Goal: Task Accomplishment & Management: Complete application form

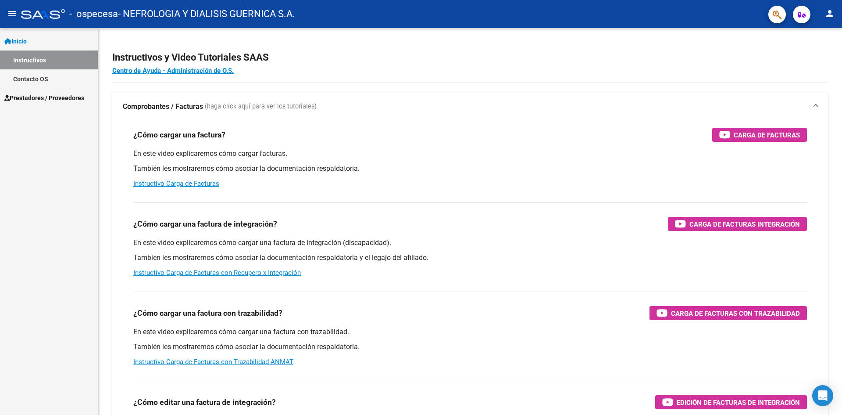
click at [18, 42] on span "Inicio" at bounding box center [15, 41] width 22 height 10
click at [22, 57] on span "Prestadores / Proveedores" at bounding box center [44, 60] width 80 height 10
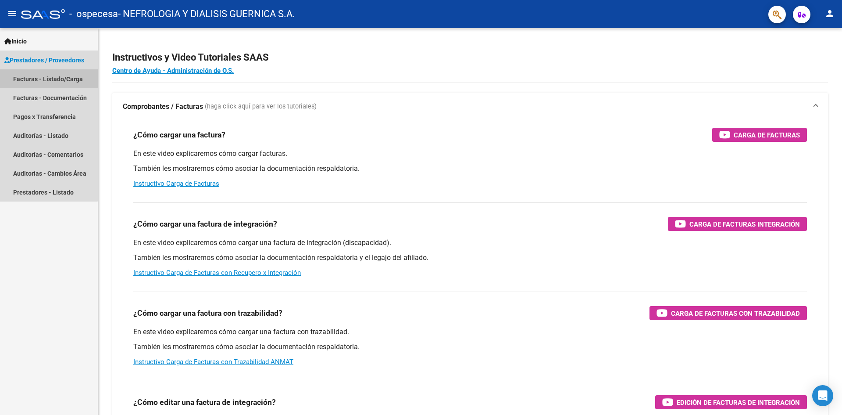
click at [34, 77] on link "Facturas - Listado/Carga" at bounding box center [49, 78] width 98 height 19
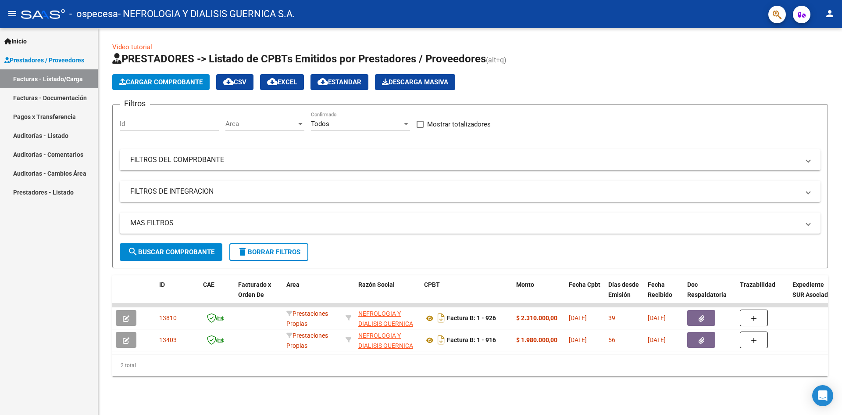
click at [172, 82] on span "Cargar Comprobante" at bounding box center [160, 82] width 83 height 8
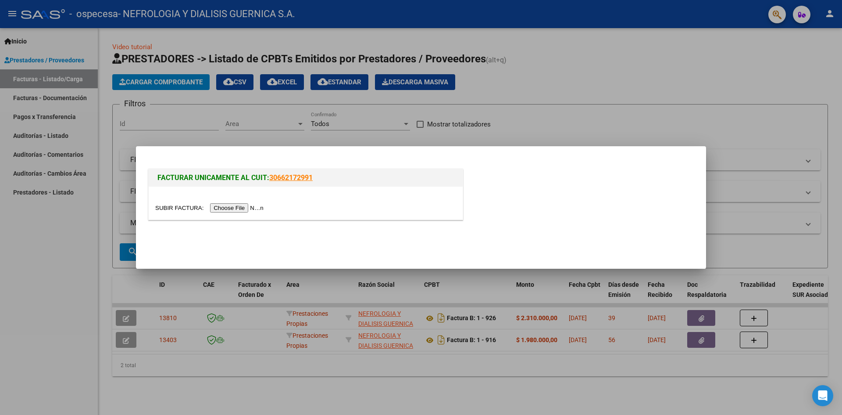
click at [222, 209] on input "file" at bounding box center [210, 207] width 111 height 9
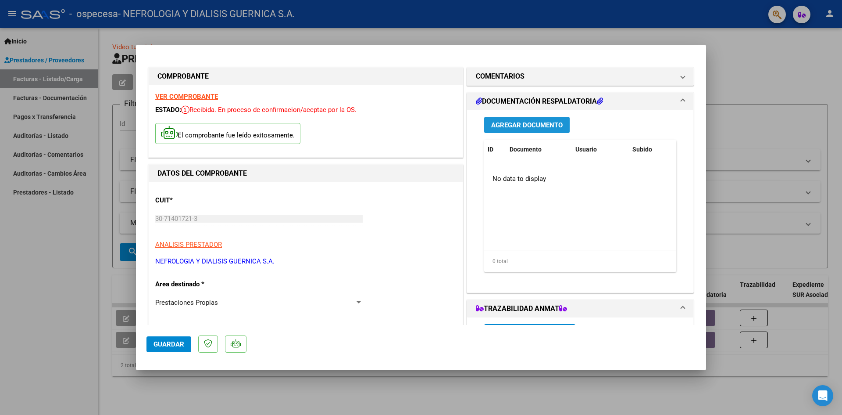
click at [520, 129] on span "Agregar Documento" at bounding box center [527, 125] width 72 height 8
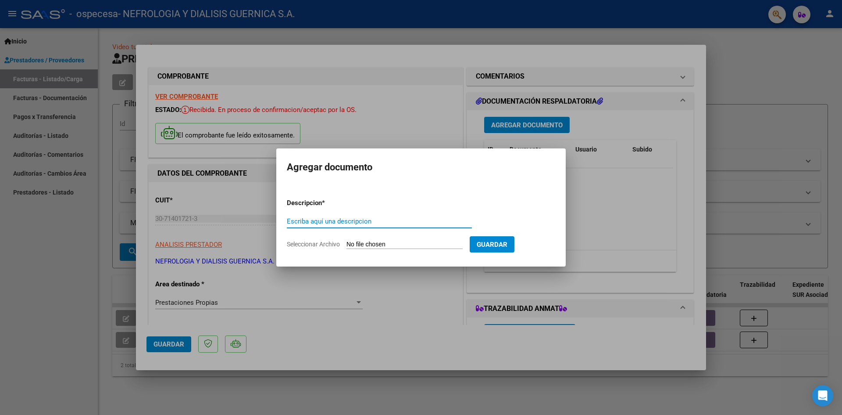
click at [319, 221] on input "Escriba aquí una descripcion" at bounding box center [379, 221] width 185 height 8
type input "RESPALDATORIA"
click at [392, 243] on input "Seleccionar Archivo" at bounding box center [405, 244] width 116 height 8
type input "C:\fakepath\resp ceramistas_202509090316.pdf"
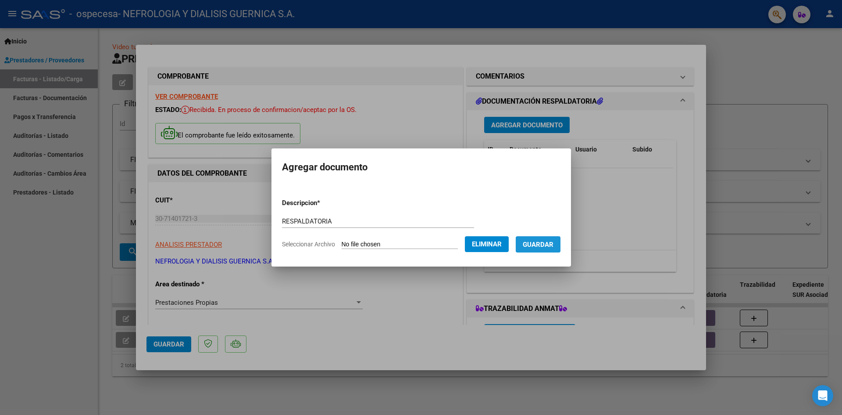
click at [548, 243] on span "Guardar" at bounding box center [538, 244] width 31 height 8
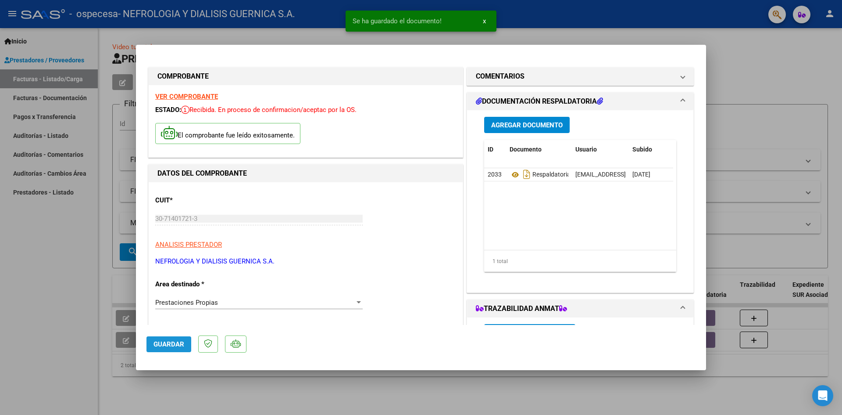
click at [177, 345] on span "Guardar" at bounding box center [169, 344] width 31 height 8
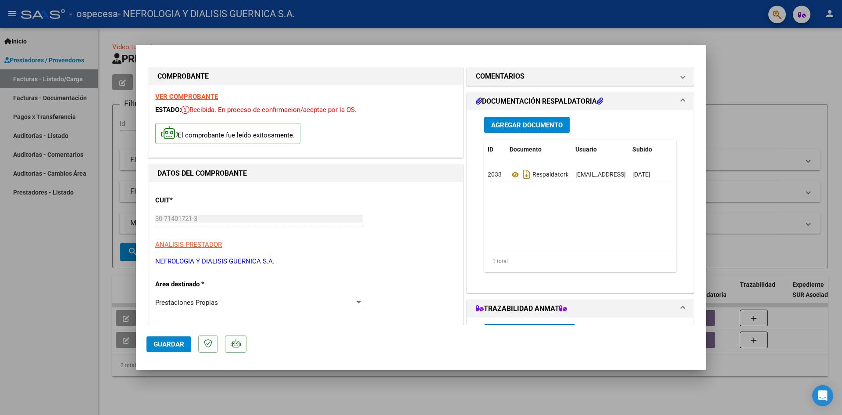
click at [172, 344] on span "Guardar" at bounding box center [169, 344] width 31 height 8
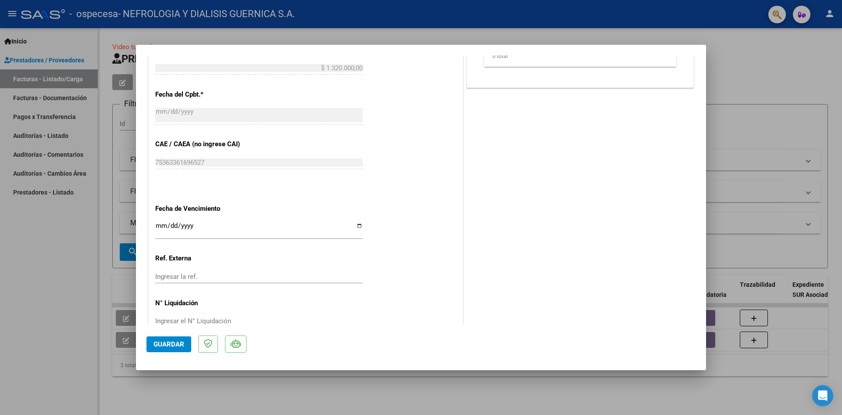
scroll to position [432, 0]
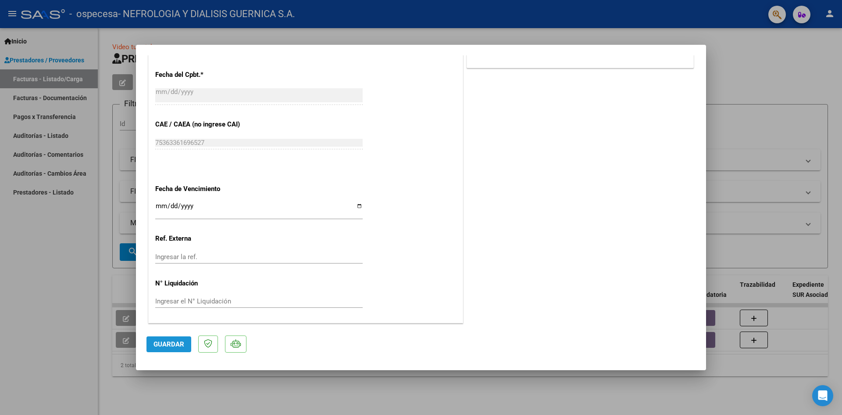
click at [165, 344] on span "Guardar" at bounding box center [169, 344] width 31 height 8
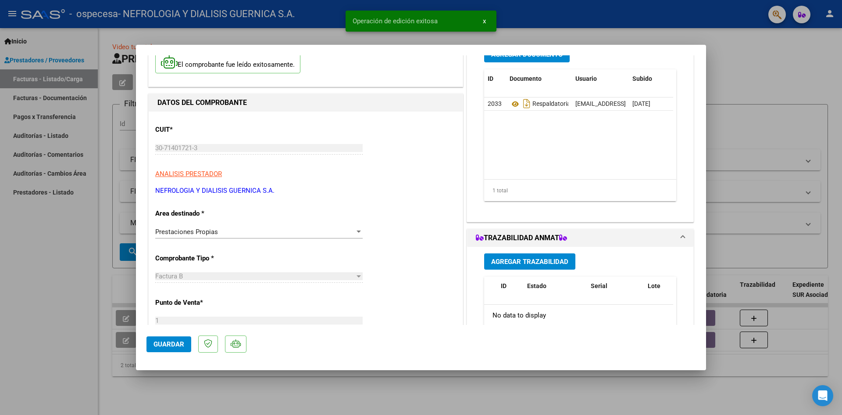
scroll to position [0, 0]
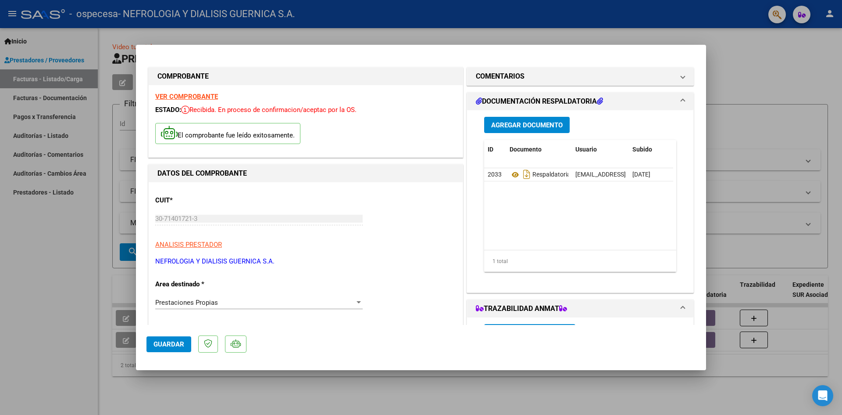
click at [673, 98] on span "DOCUMENTACIÓN RESPALDATORIA" at bounding box center [578, 101] width 205 height 11
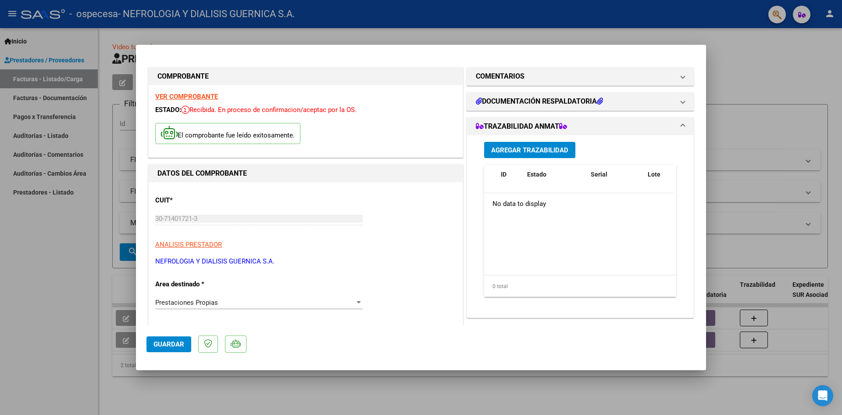
click at [671, 125] on span "TRAZABILIDAD ANMAT" at bounding box center [578, 126] width 205 height 11
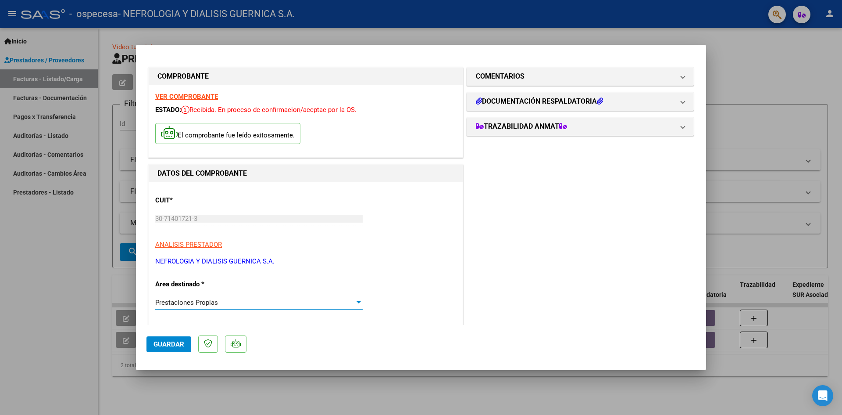
click at [215, 304] on span "Prestaciones Propias" at bounding box center [186, 302] width 63 height 8
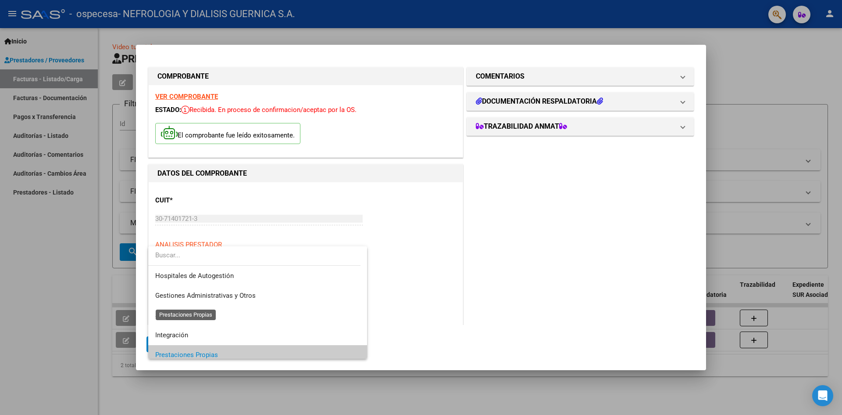
scroll to position [53, 0]
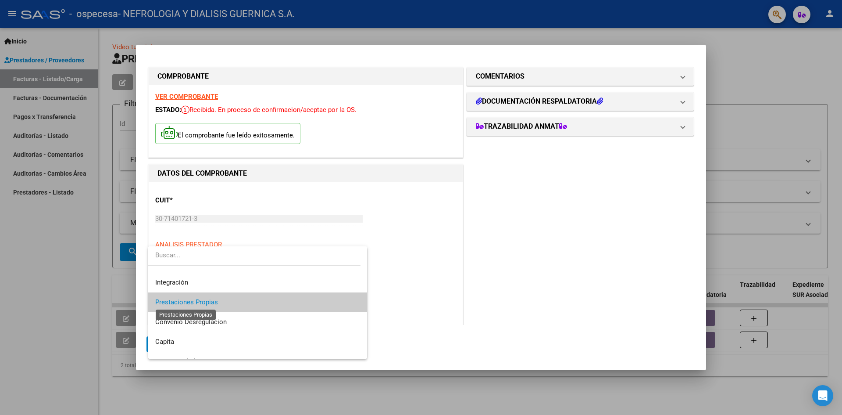
click at [200, 305] on span "Prestaciones Propias" at bounding box center [186, 302] width 63 height 8
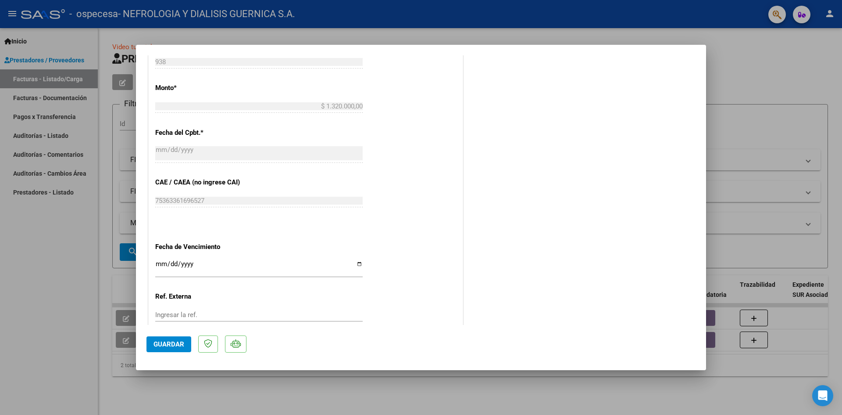
scroll to position [432, 0]
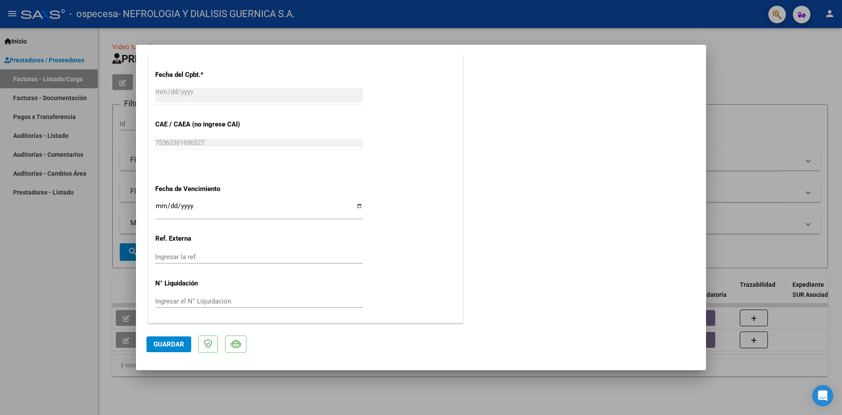
click at [235, 210] on input "Ingresar la fecha" at bounding box center [259, 209] width 208 height 14
click at [742, 408] on div at bounding box center [421, 207] width 842 height 415
type input "$ 0,00"
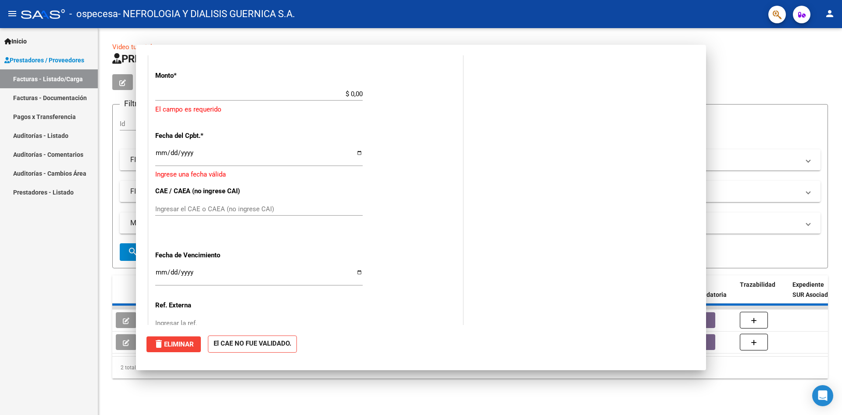
scroll to position [0, 0]
